Goal: Task Accomplishment & Management: Manage account settings

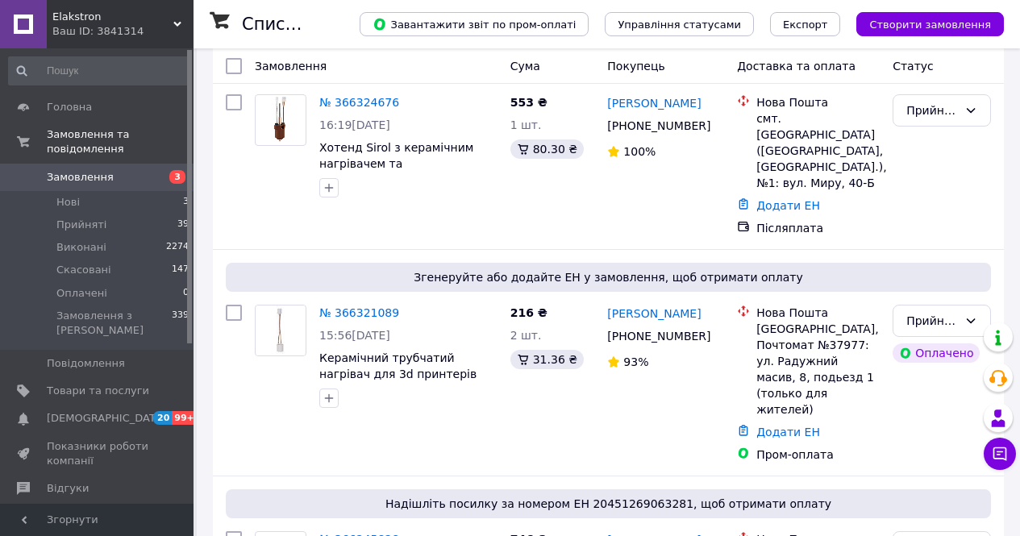
scroll to position [79, 0]
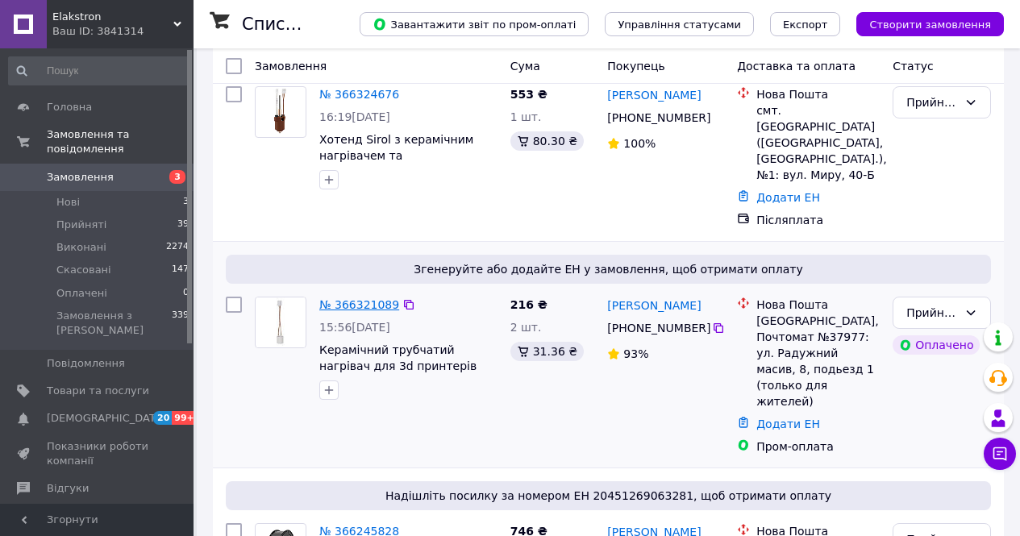
click at [354, 306] on link "№ 366321089" at bounding box center [359, 304] width 80 height 13
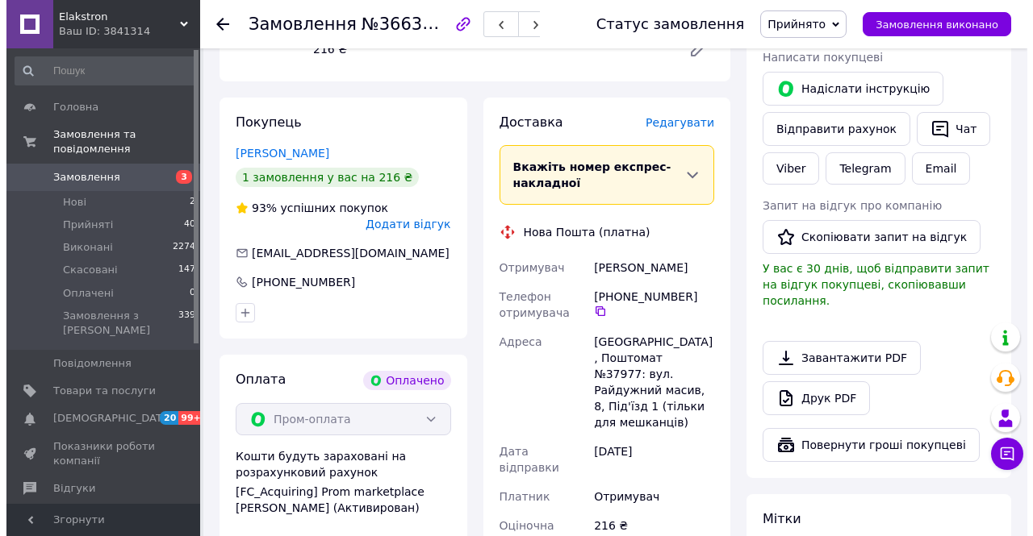
scroll to position [332, 0]
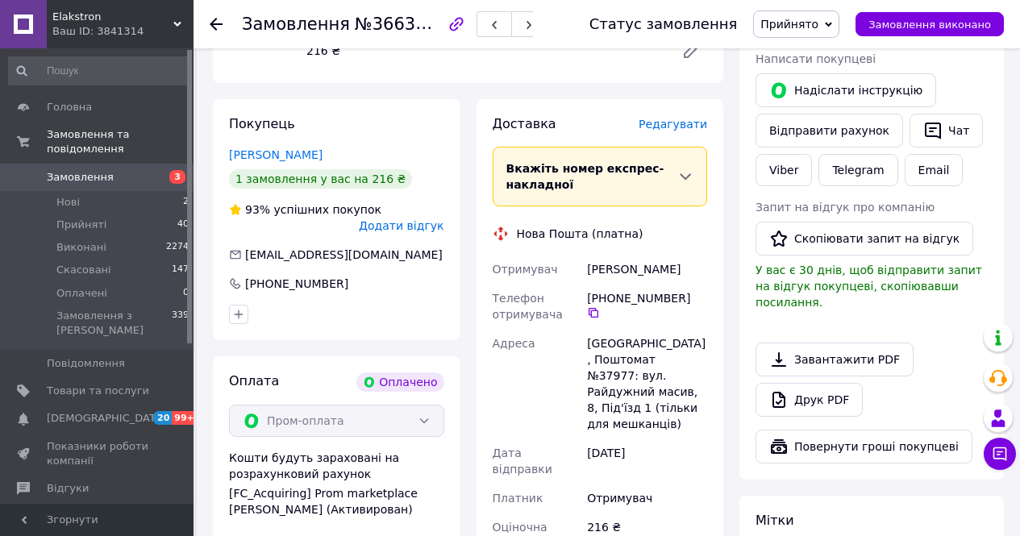
click at [682, 118] on span "Редагувати" at bounding box center [673, 124] width 69 height 13
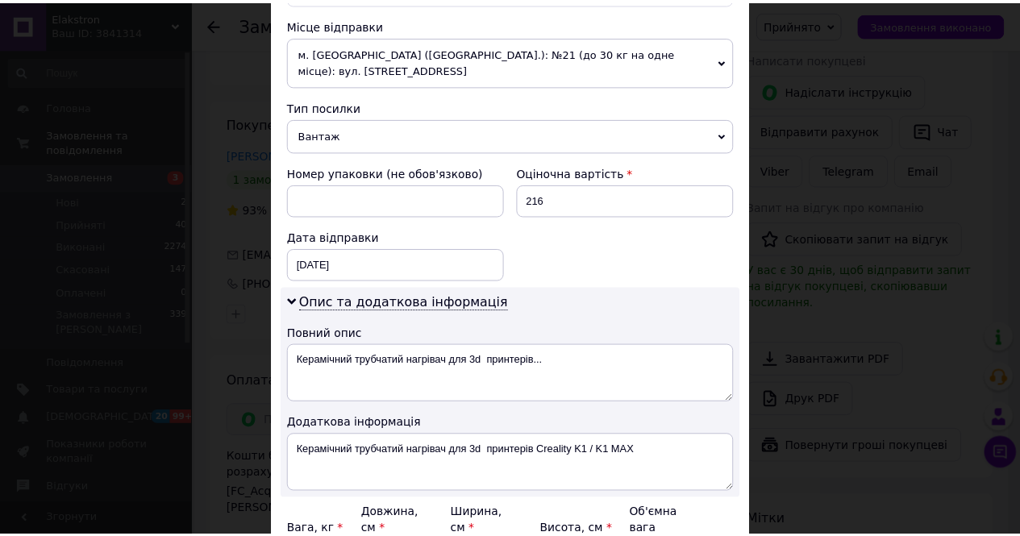
scroll to position [716, 0]
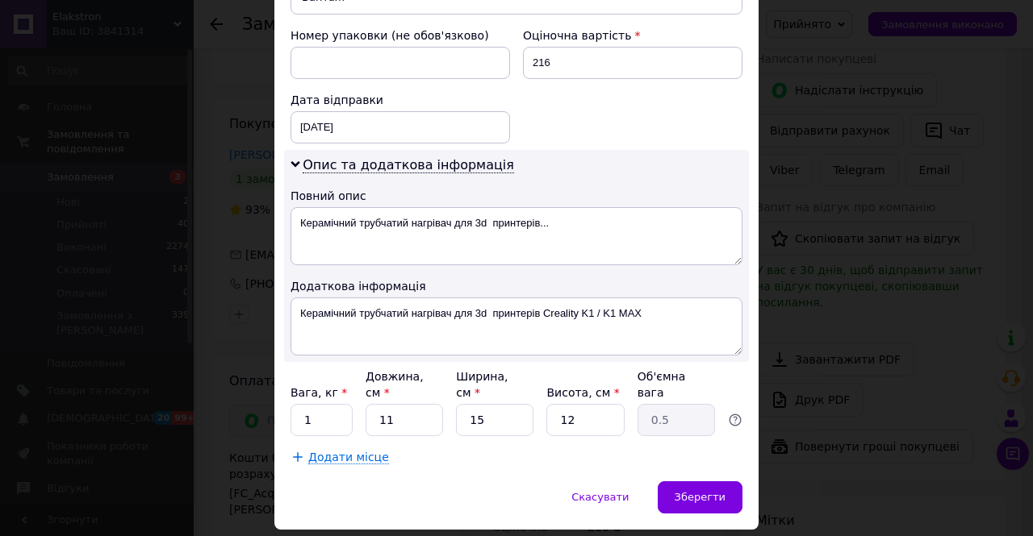
click at [783, 407] on div "× Редагування доставки Спосіб доставки Нова Пошта (платна) Платник Отримувач Ві…" at bounding box center [516, 268] width 1033 height 536
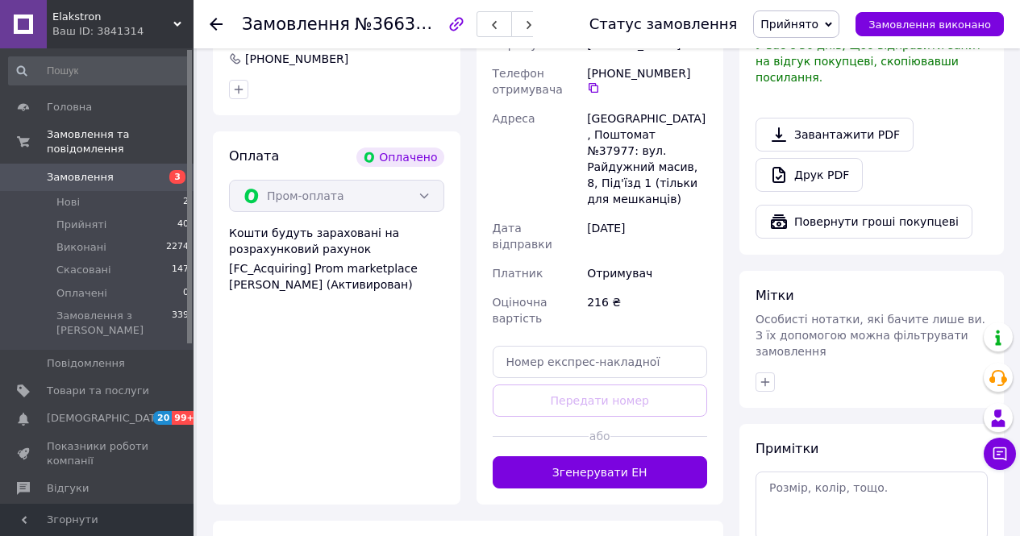
scroll to position [557, 0]
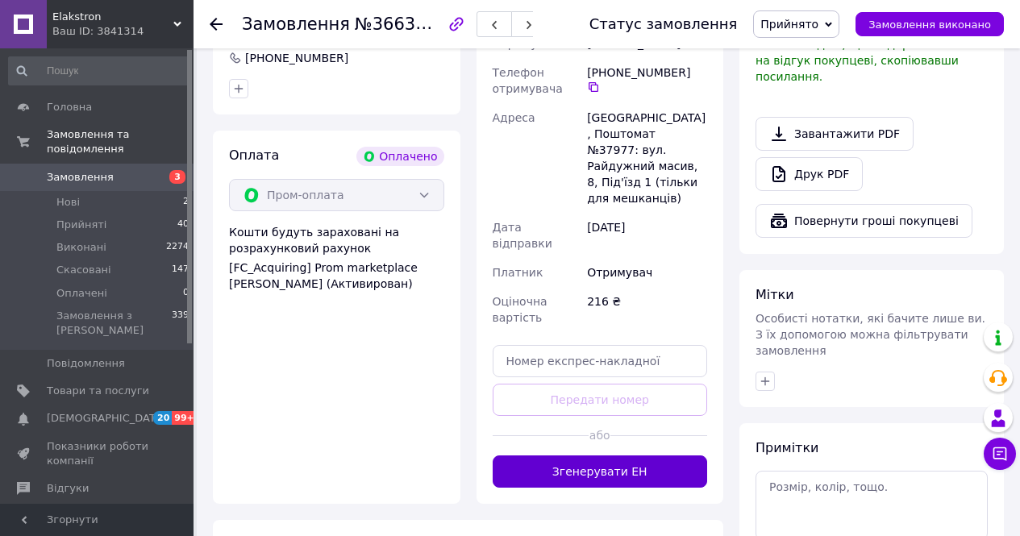
click at [657, 456] on button "Згенерувати ЕН" at bounding box center [600, 472] width 215 height 32
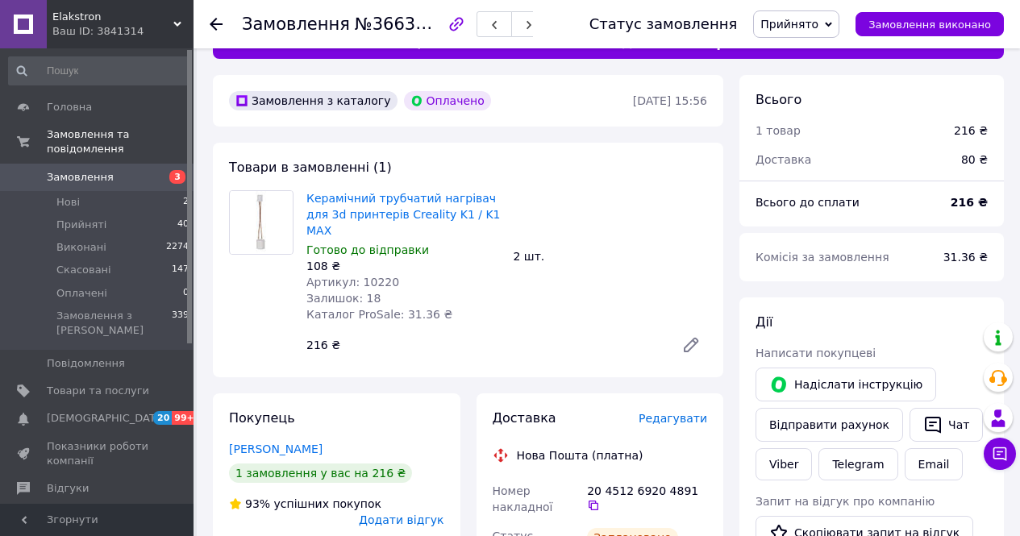
scroll to position [0, 0]
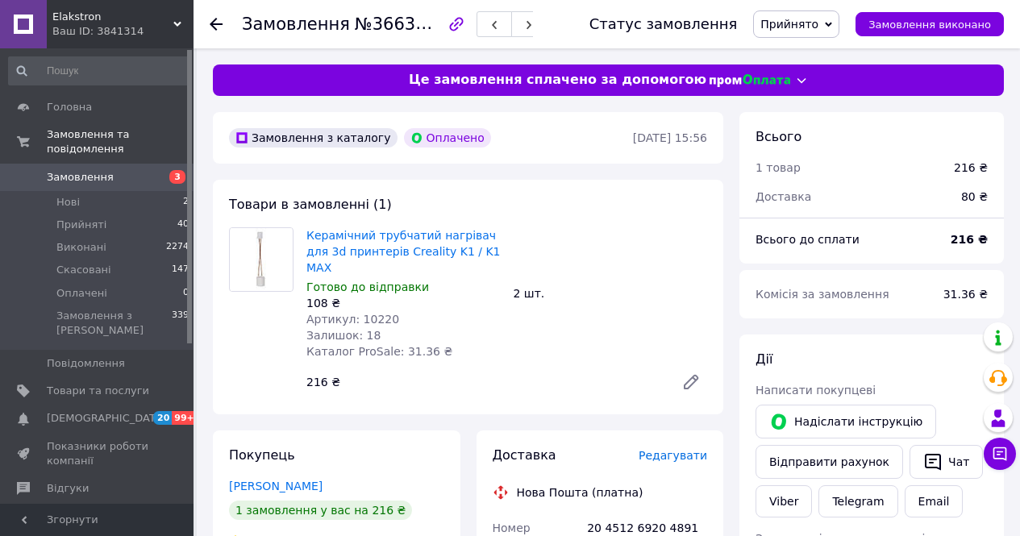
click at [599, 536] on icon at bounding box center [594, 543] width 10 height 10
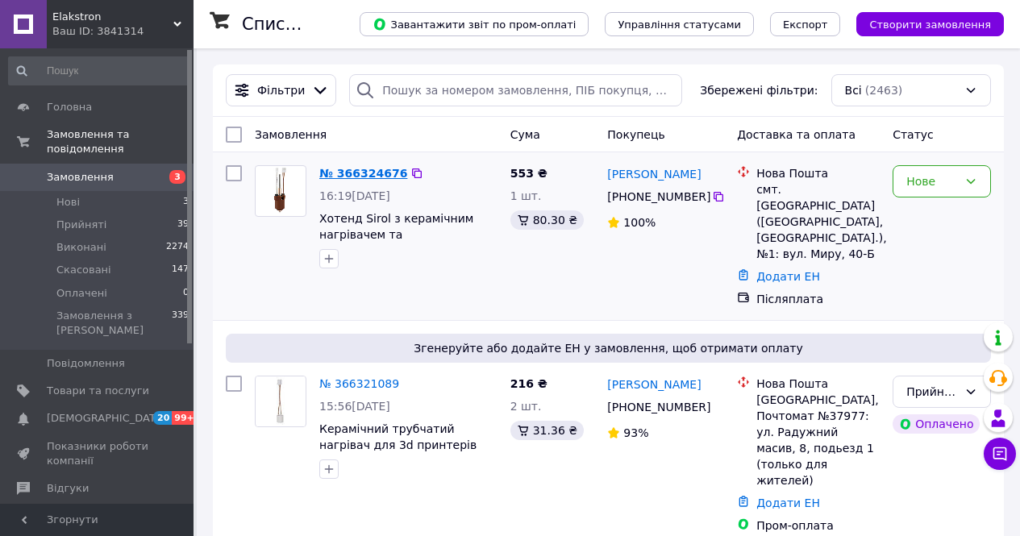
click at [356, 170] on link "№ 366324676" at bounding box center [363, 173] width 88 height 13
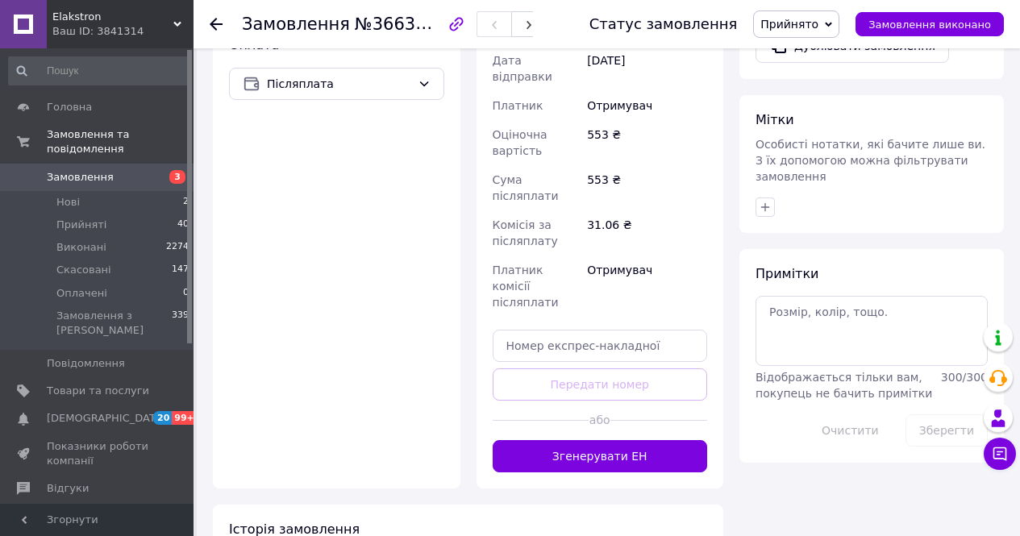
scroll to position [678, 0]
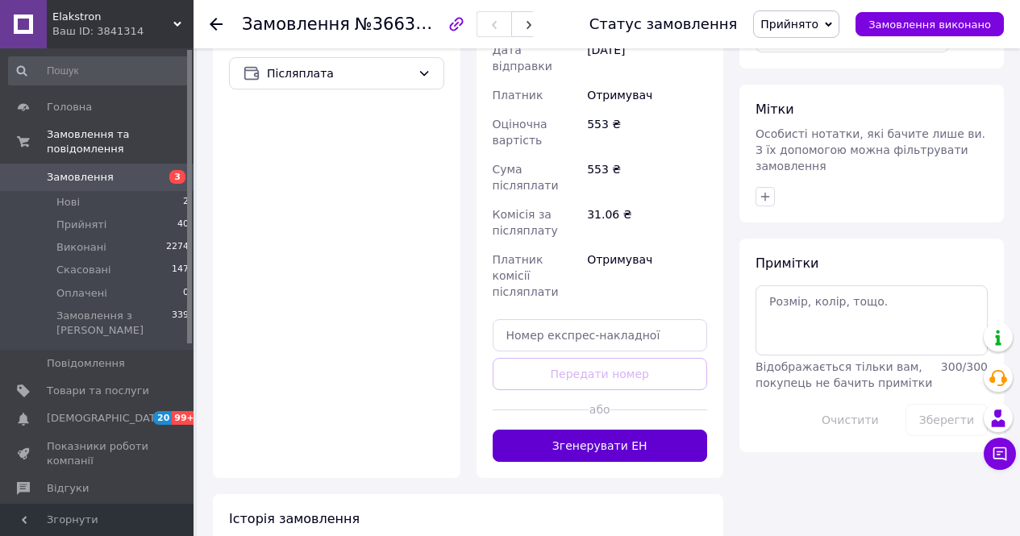
click at [611, 430] on button "Згенерувати ЕН" at bounding box center [600, 446] width 215 height 32
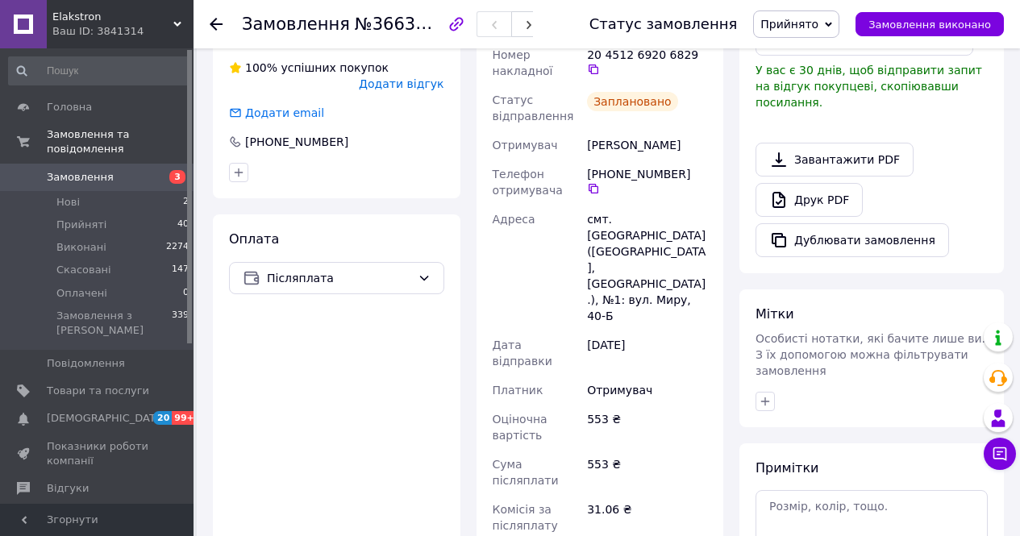
scroll to position [424, 0]
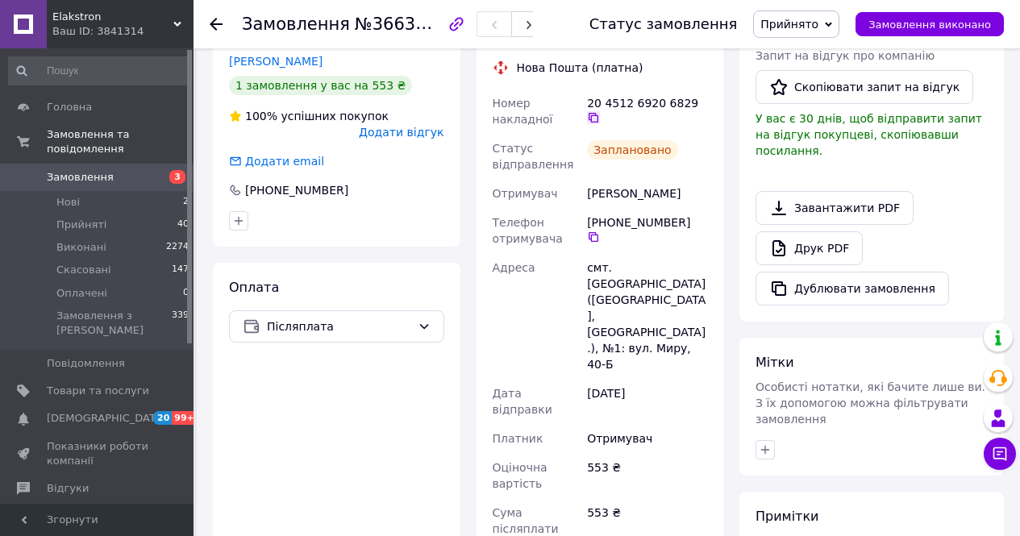
click at [599, 113] on icon at bounding box center [594, 118] width 10 height 10
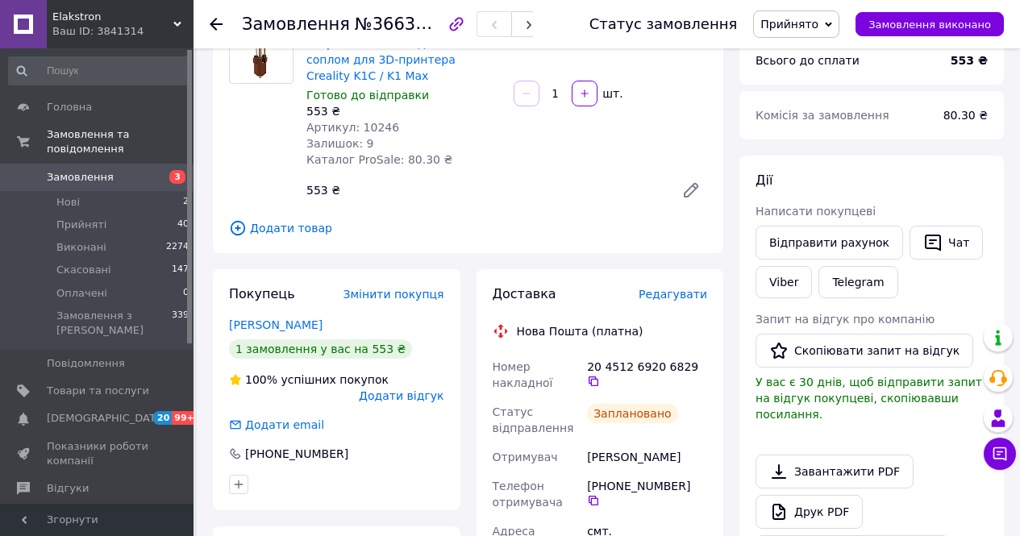
scroll to position [163, 0]
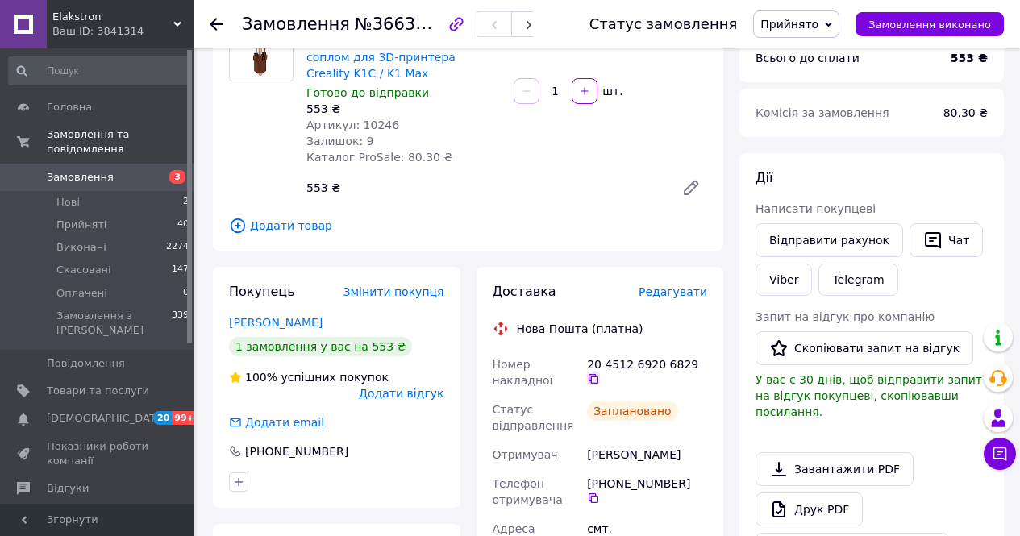
click at [599, 374] on icon at bounding box center [594, 379] width 10 height 10
